Goal: Book appointment/travel/reservation

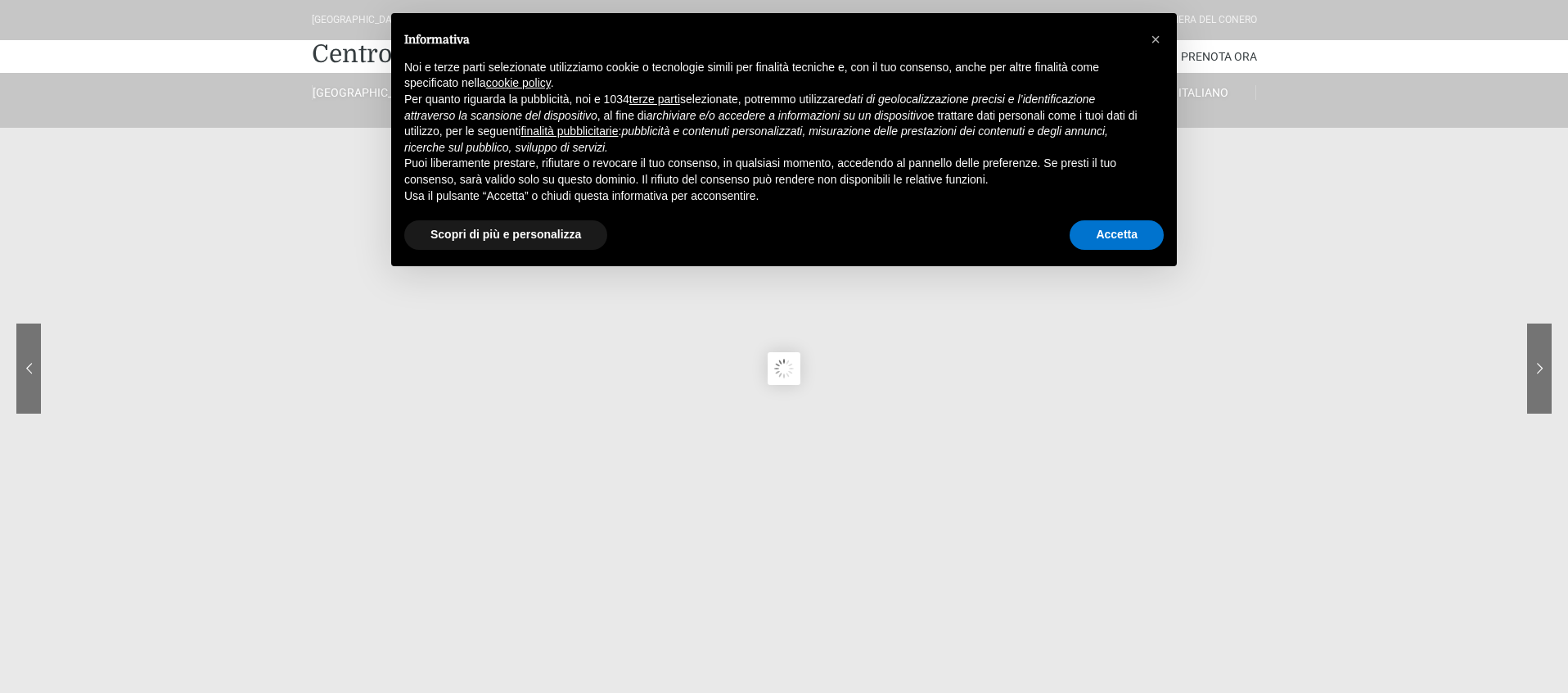
scroll to position [4, 0]
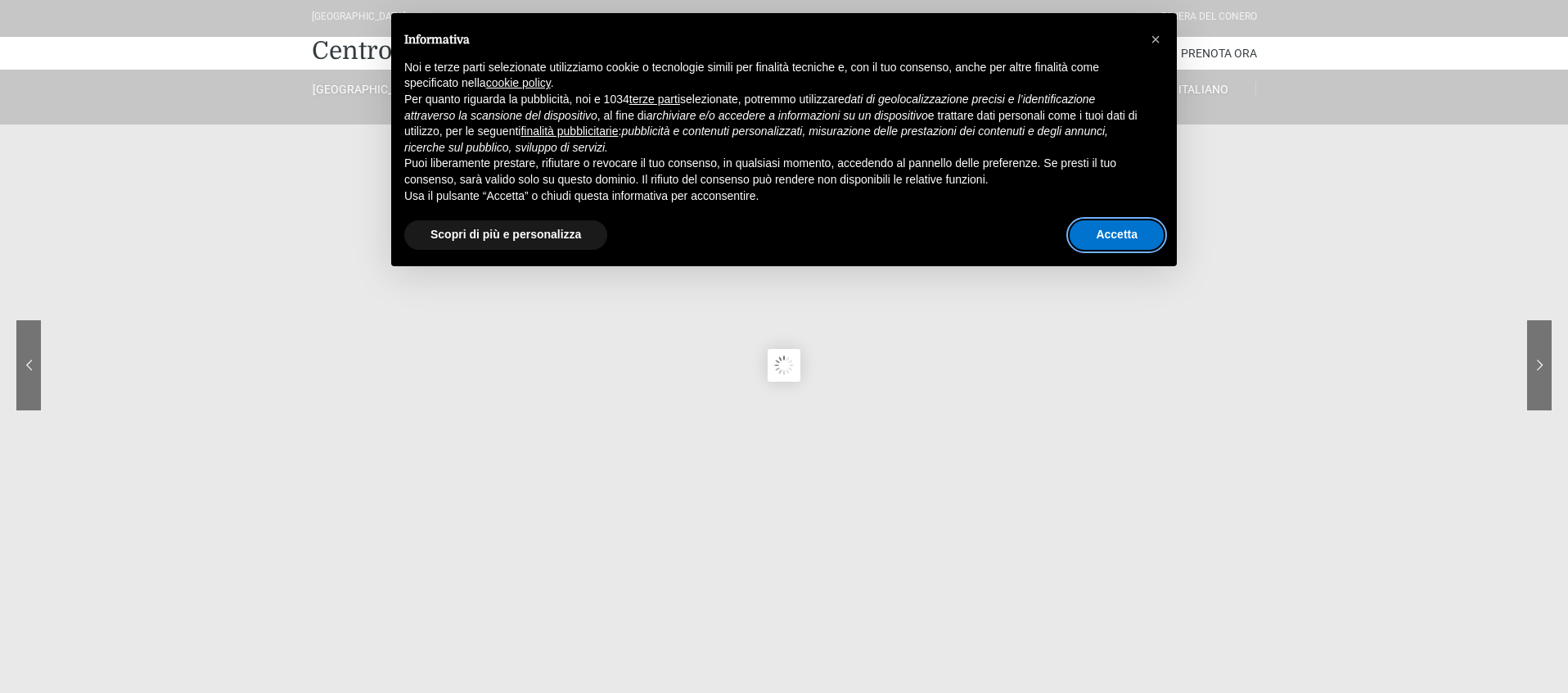
click at [1121, 239] on button "Accetta" at bounding box center [1116, 235] width 94 height 30
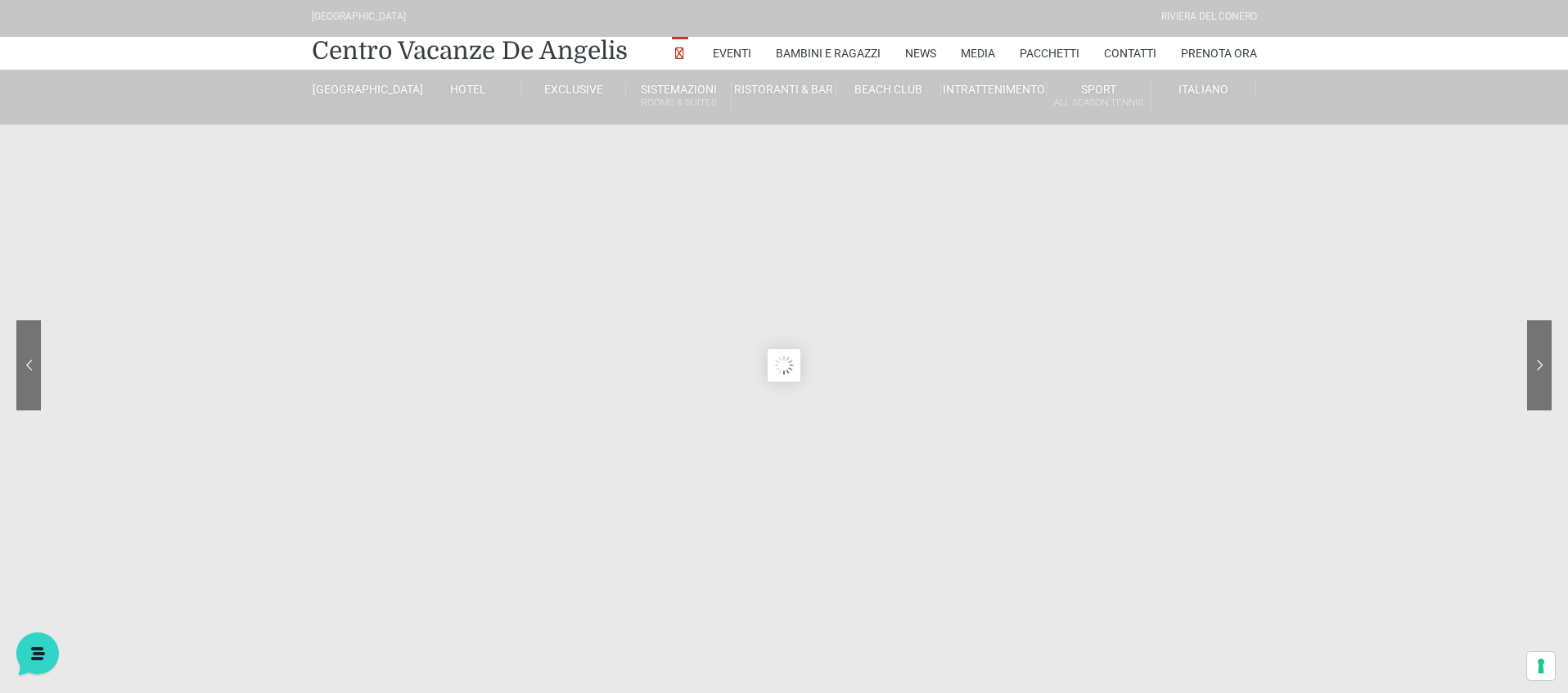
scroll to position [0, 0]
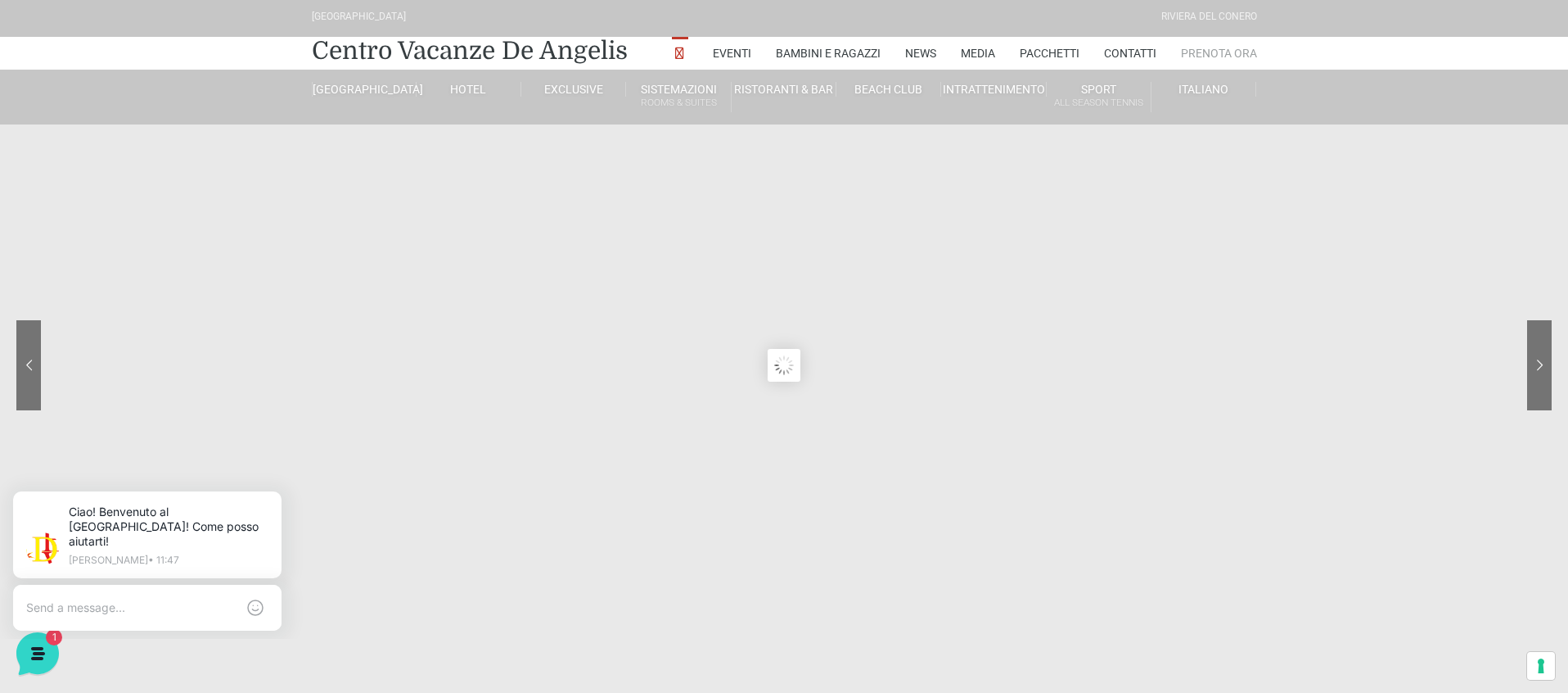
click at [1219, 47] on link "Prenota Ora" at bounding box center [1219, 53] width 76 height 32
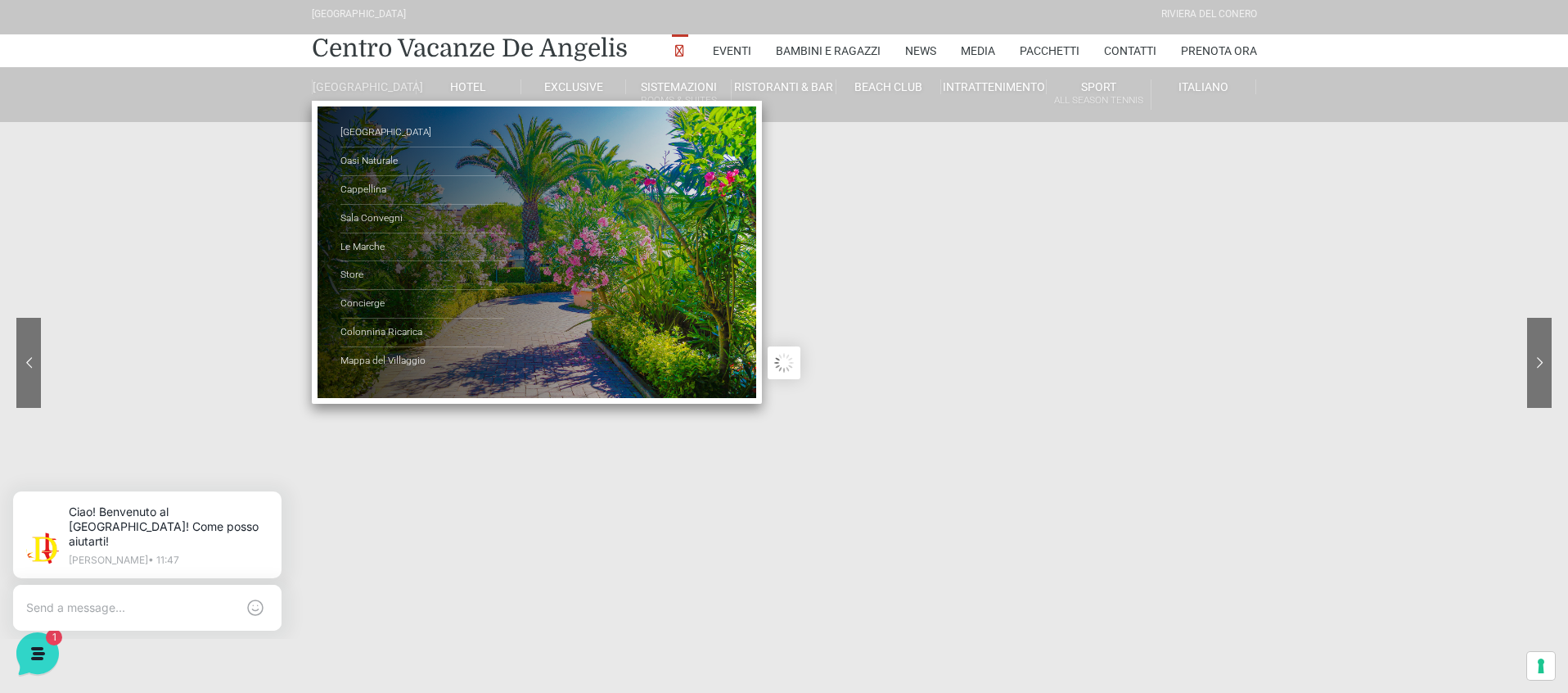
click at [362, 91] on link "[GEOGRAPHIC_DATA]" at bounding box center [363, 86] width 104 height 15
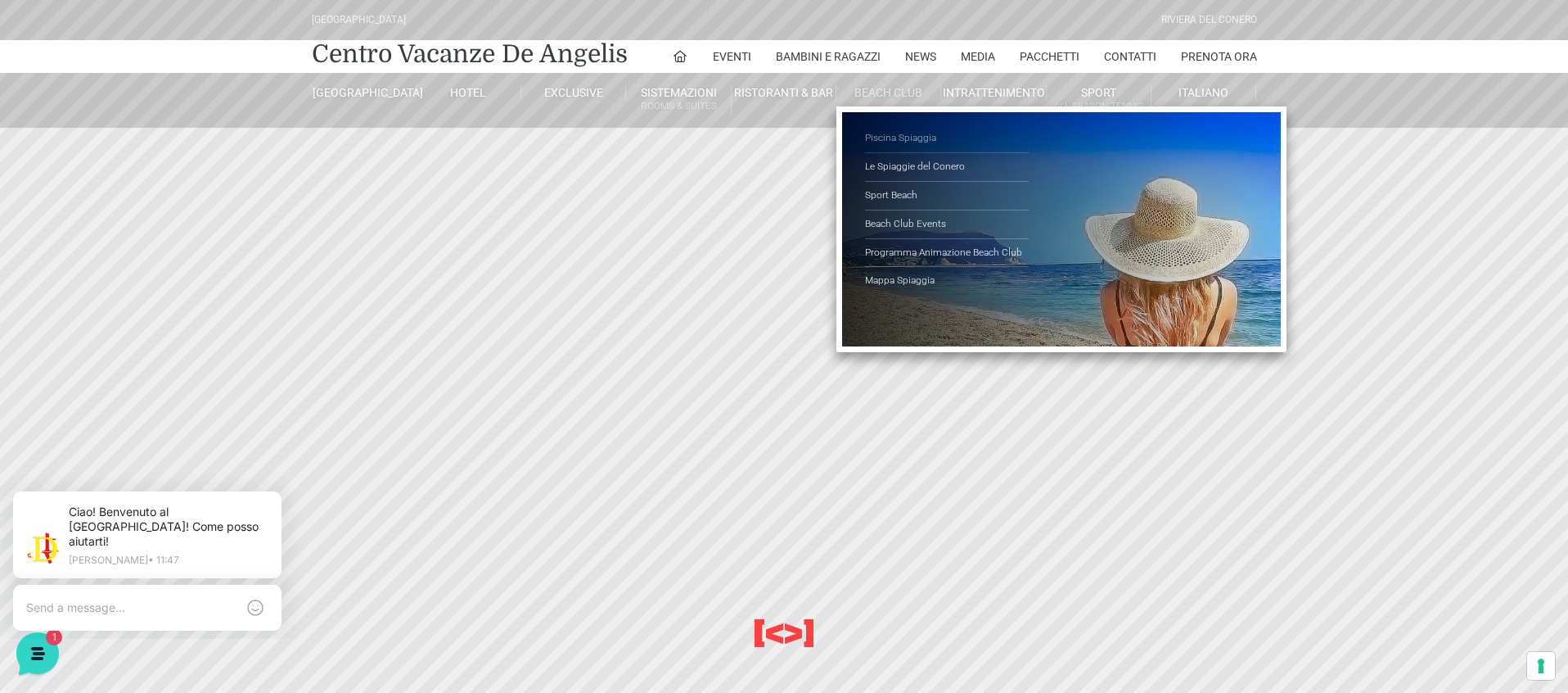
click at [894, 134] on link "Piscina Spiaggia" at bounding box center [946, 139] width 163 height 29
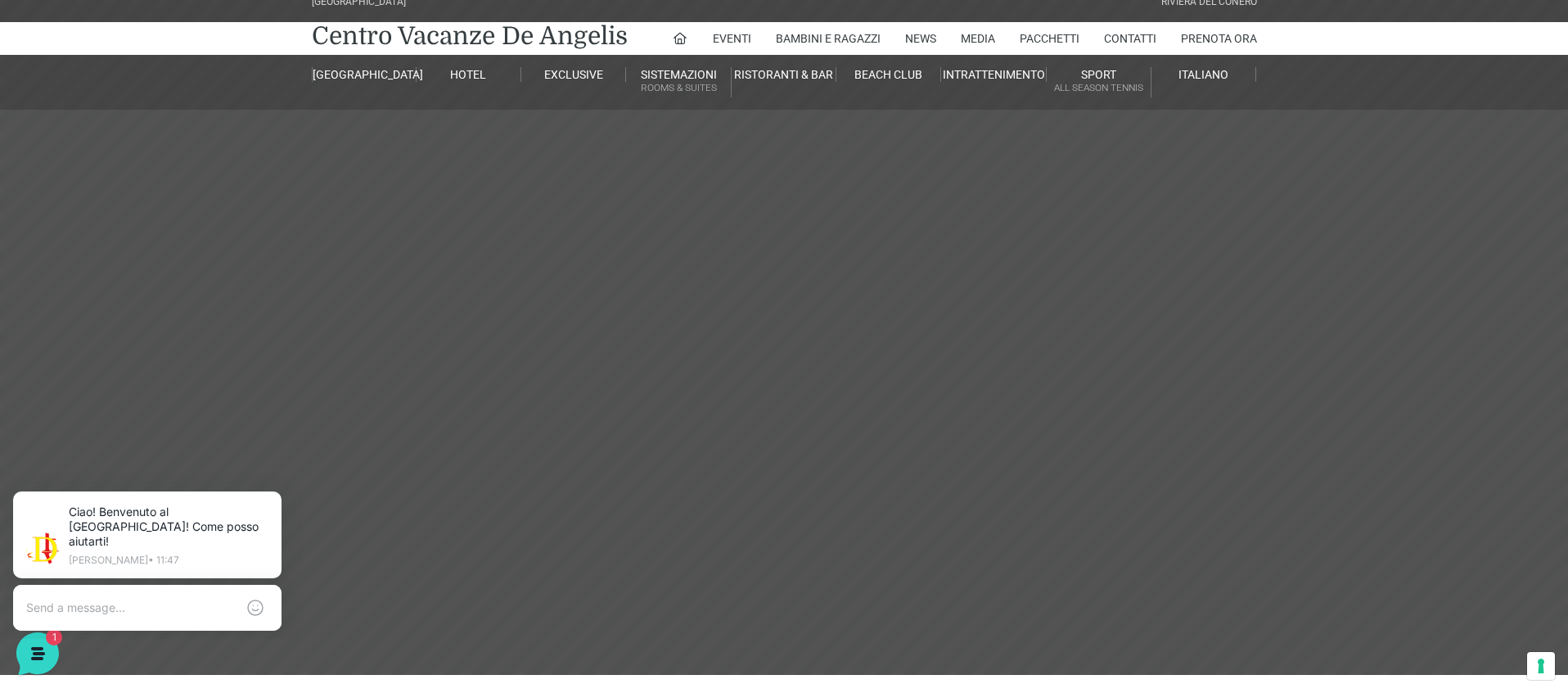
scroll to position [31, 0]
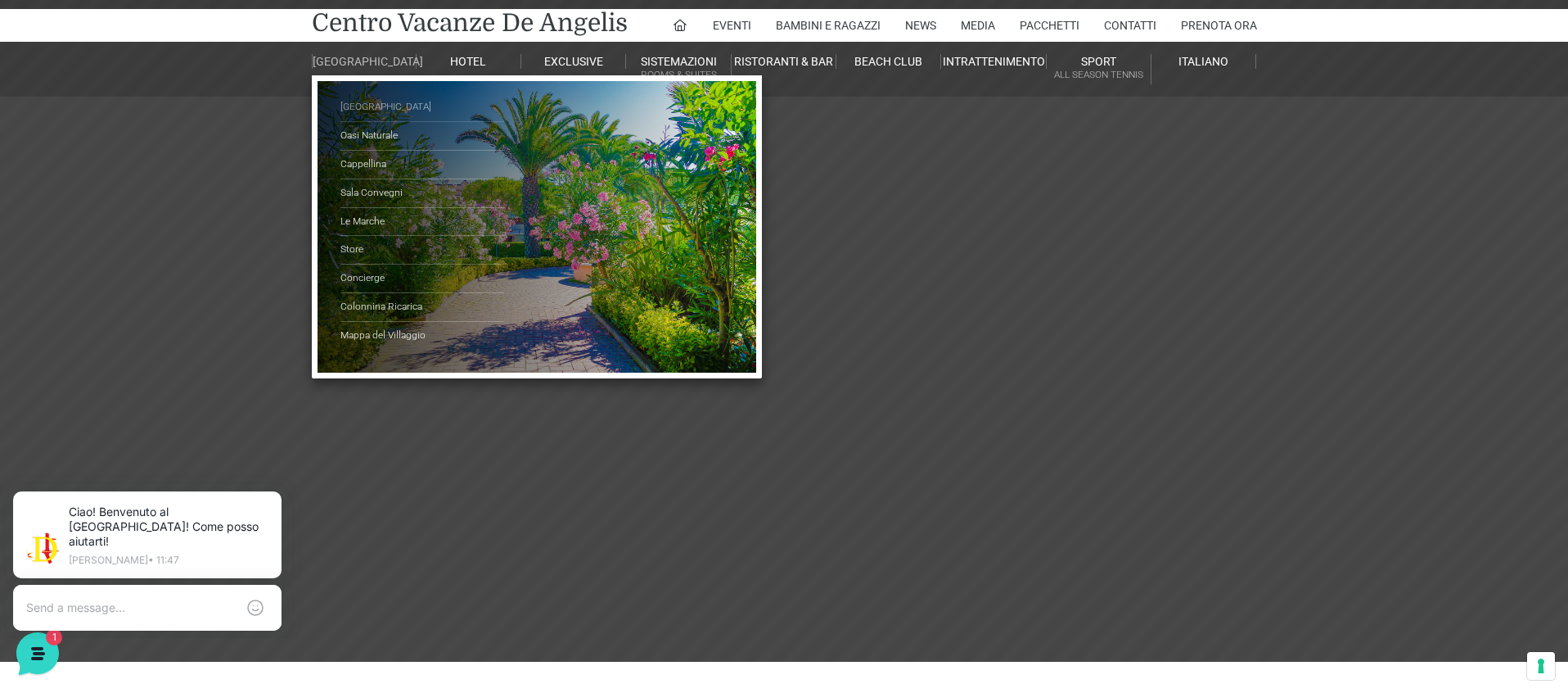
click at [394, 118] on link "[GEOGRAPHIC_DATA]" at bounding box center [422, 107] width 163 height 29
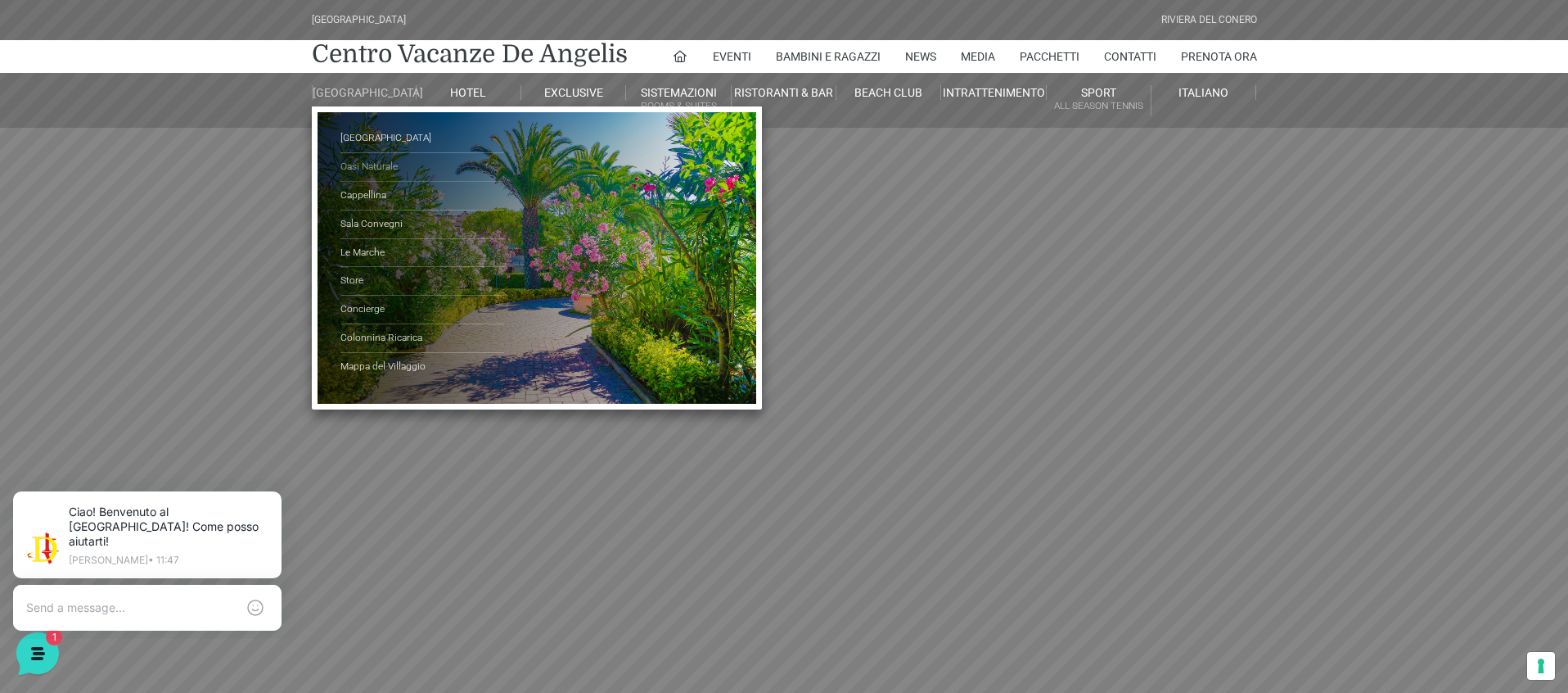
click at [367, 178] on link "Oasi Naturale" at bounding box center [422, 167] width 163 height 29
